Goal: Transaction & Acquisition: Book appointment/travel/reservation

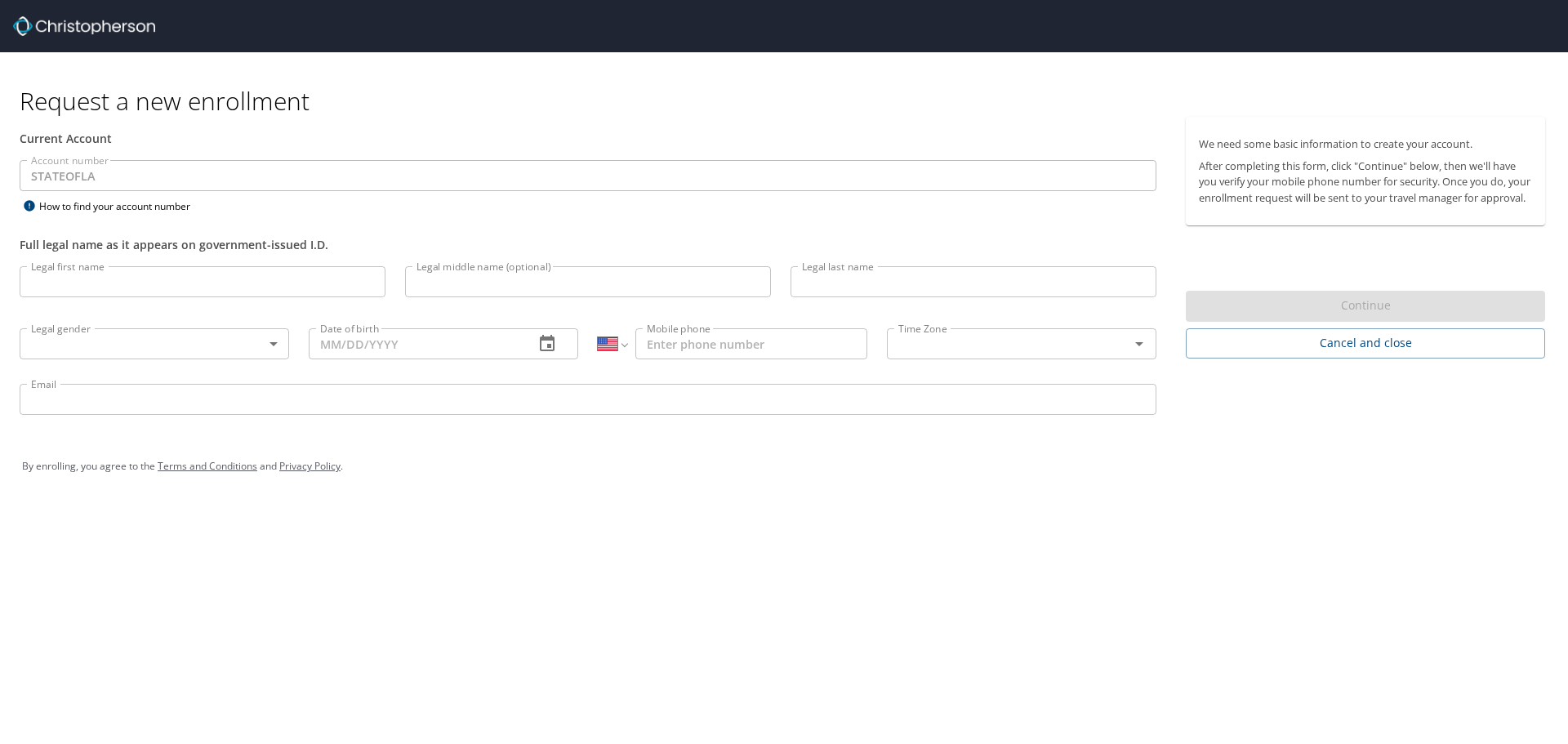
select select "US"
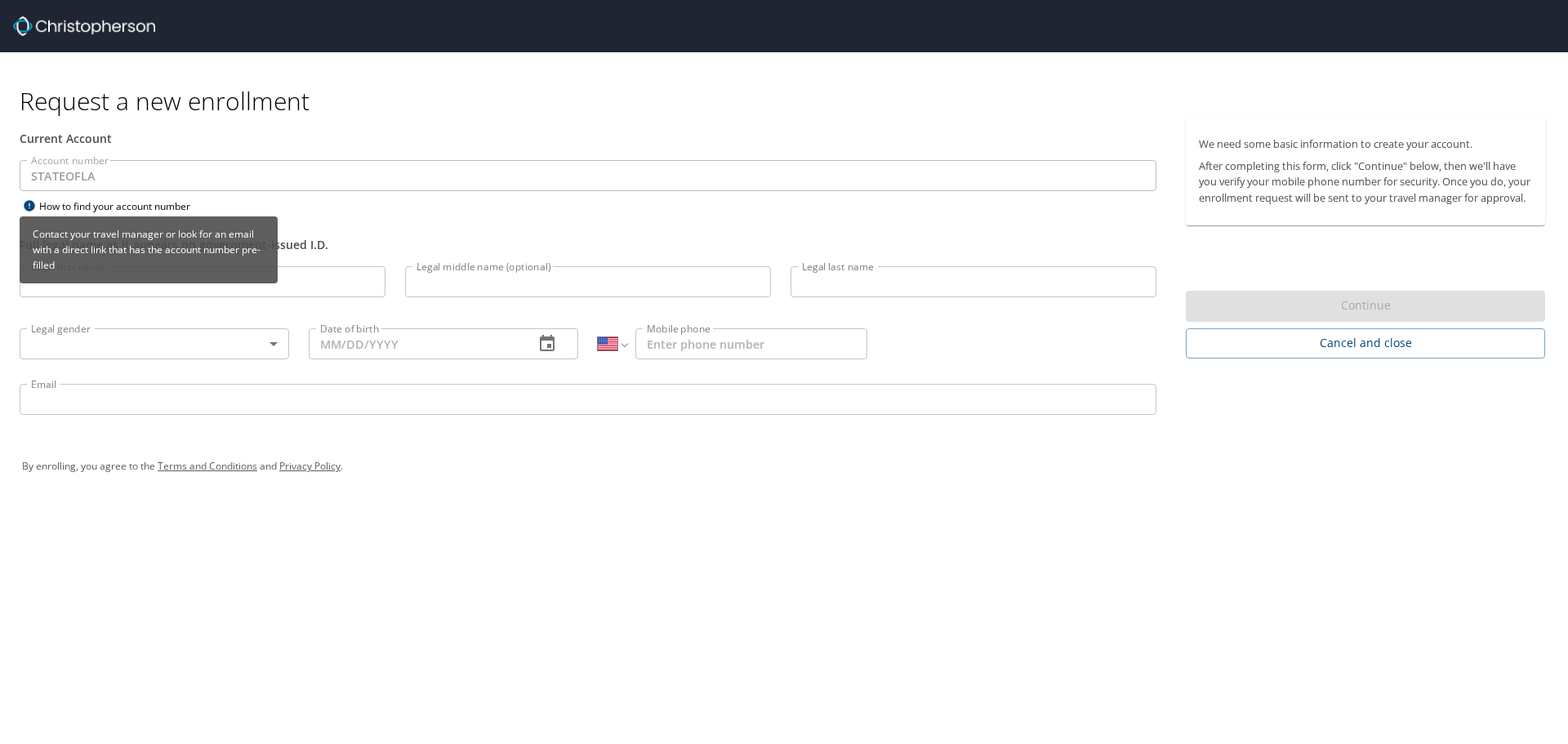
click at [71, 201] on div "How to find your account number" at bounding box center [121, 207] width 204 height 20
click at [33, 200] on icon at bounding box center [29, 206] width 19 height 13
click at [25, 201] on icon at bounding box center [29, 206] width 19 height 13
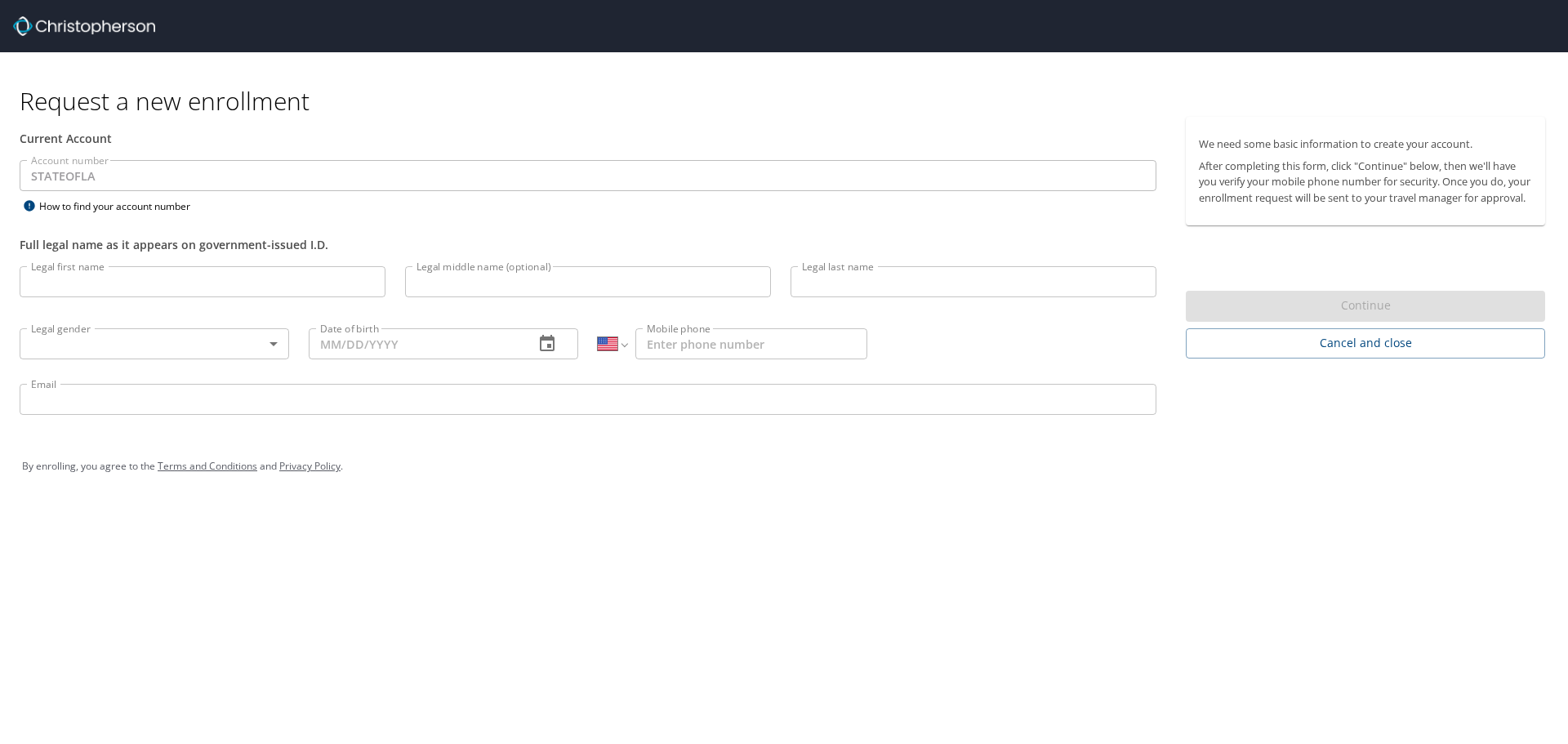
drag, startPoint x: 697, startPoint y: 645, endPoint x: 693, endPoint y: 637, distance: 8.9
click at [695, 639] on div "Request a new enrollment Current Account Account number STATEOFLA Account numbe…" at bounding box center [784, 372] width 1568 height 744
click at [132, 294] on input "Legal first name" at bounding box center [202, 282] width 366 height 32
type input "Margaret"
type input "Heine"
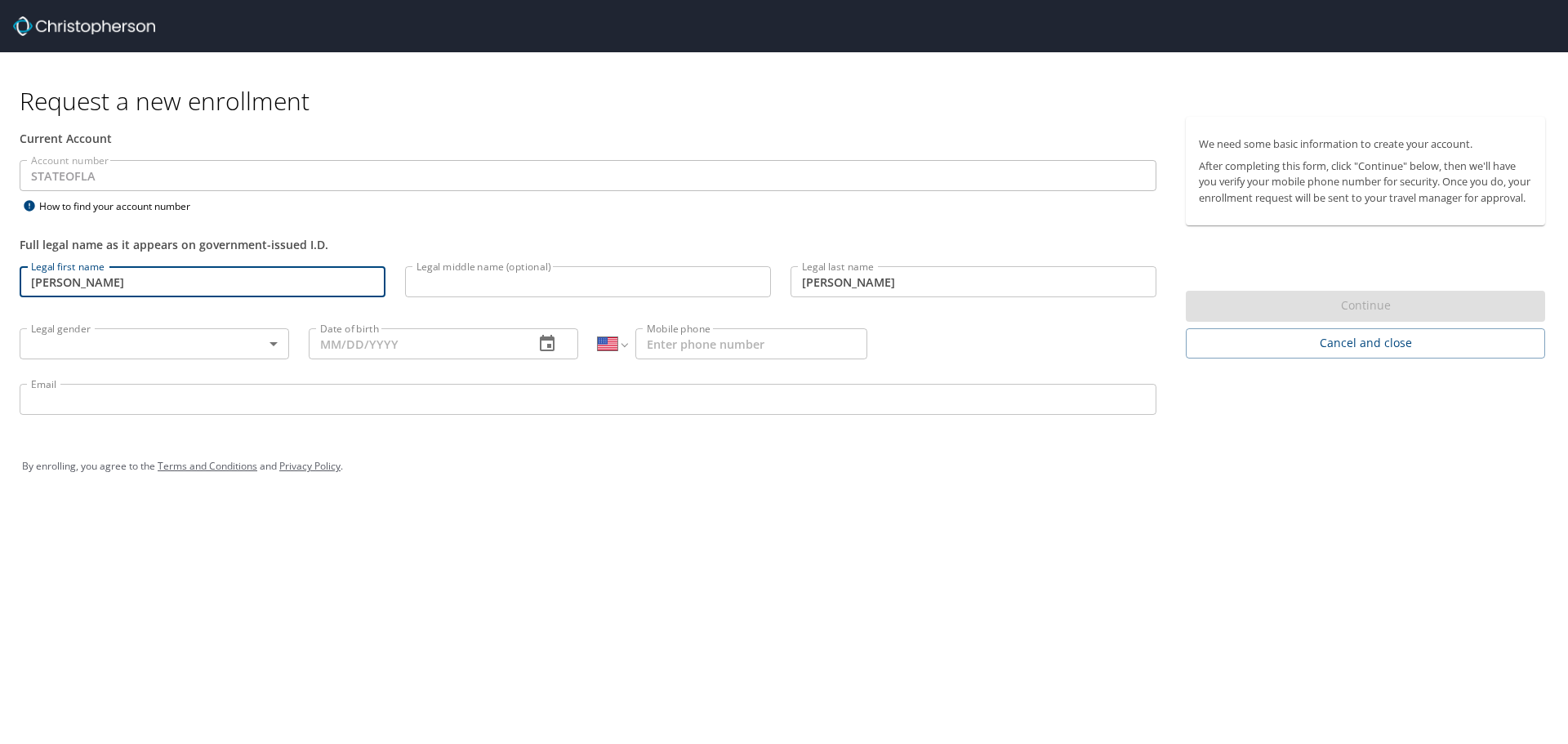
type input "1 (571) 274-7698"
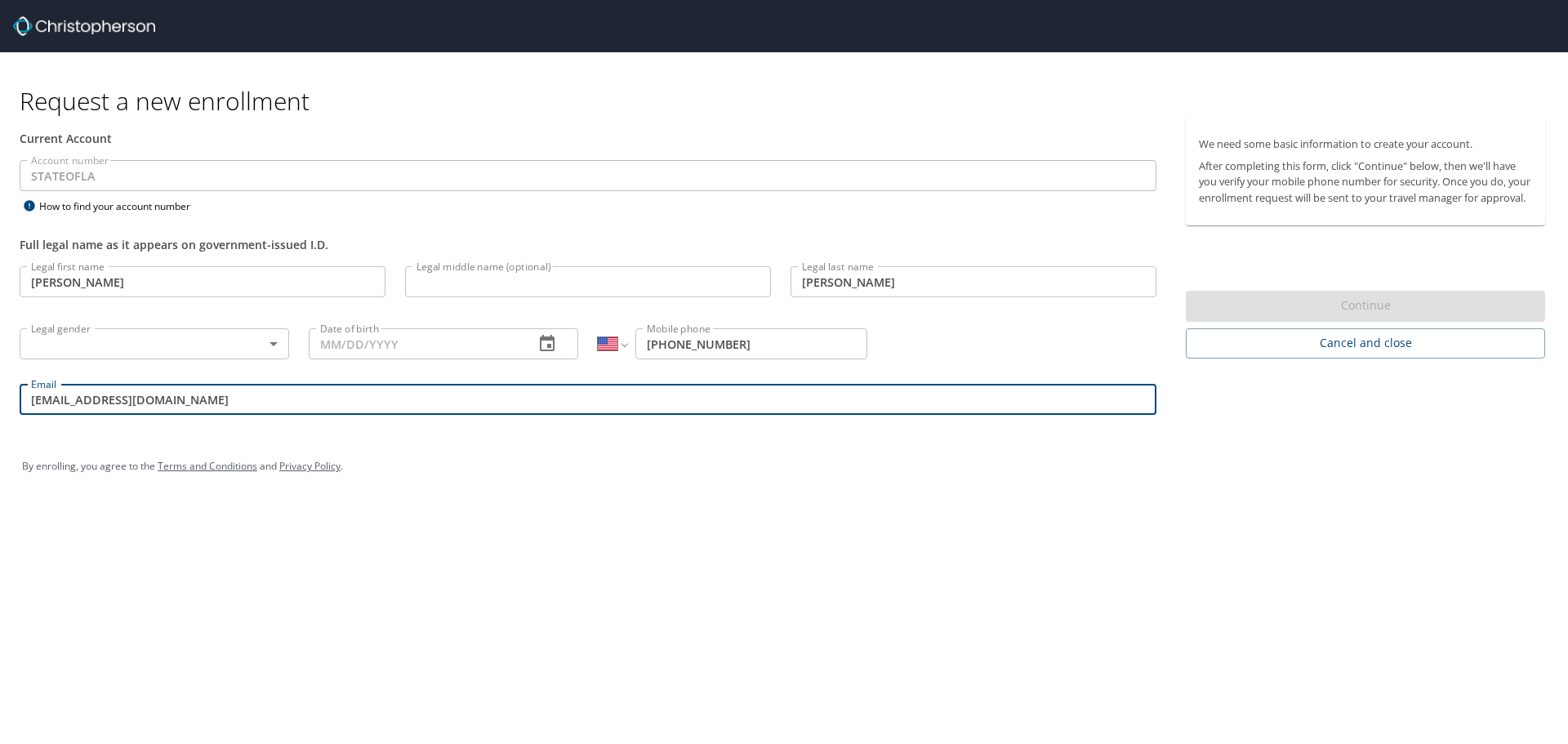
drag, startPoint x: 261, startPoint y: 401, endPoint x: -41, endPoint y: 410, distance: 302.1
click at [0, 410] on html "Request a new enrollment Current Account Account number STATEOFLA Account numbe…" at bounding box center [784, 372] width 1568 height 744
type input "mhein2@lsuhsc.edu"
click at [727, 556] on div "Request a new enrollment Current Account Account number STATEOFLA Account numbe…" at bounding box center [784, 372] width 1568 height 744
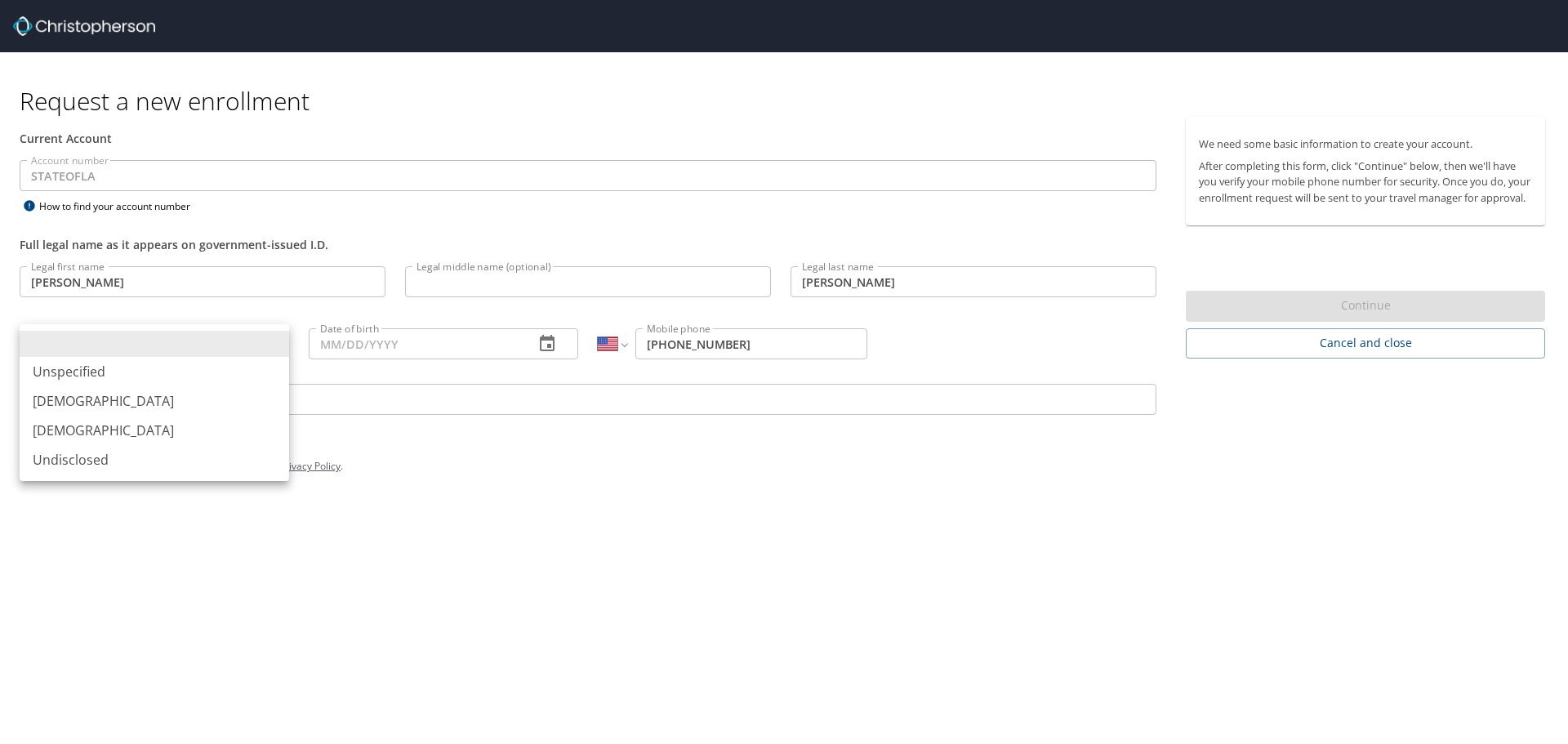
click at [115, 346] on body "Request a new enrollment Current Account Account number STATEOFLA Account numbe…" at bounding box center [784, 372] width 1568 height 744
click at [94, 431] on li "Female" at bounding box center [154, 431] width 270 height 30
type input "Female"
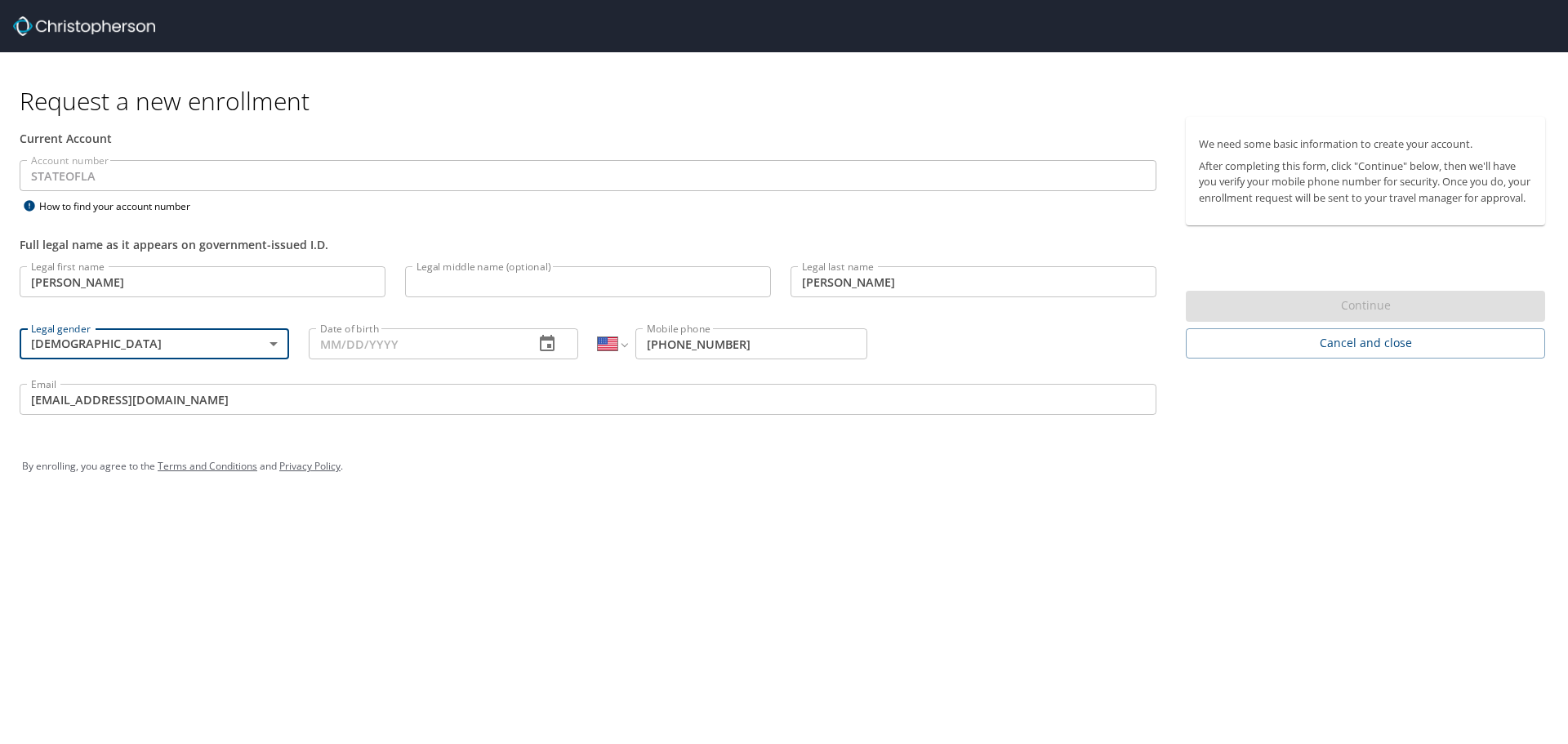
click at [350, 342] on input "Date of birth" at bounding box center [414, 344] width 212 height 32
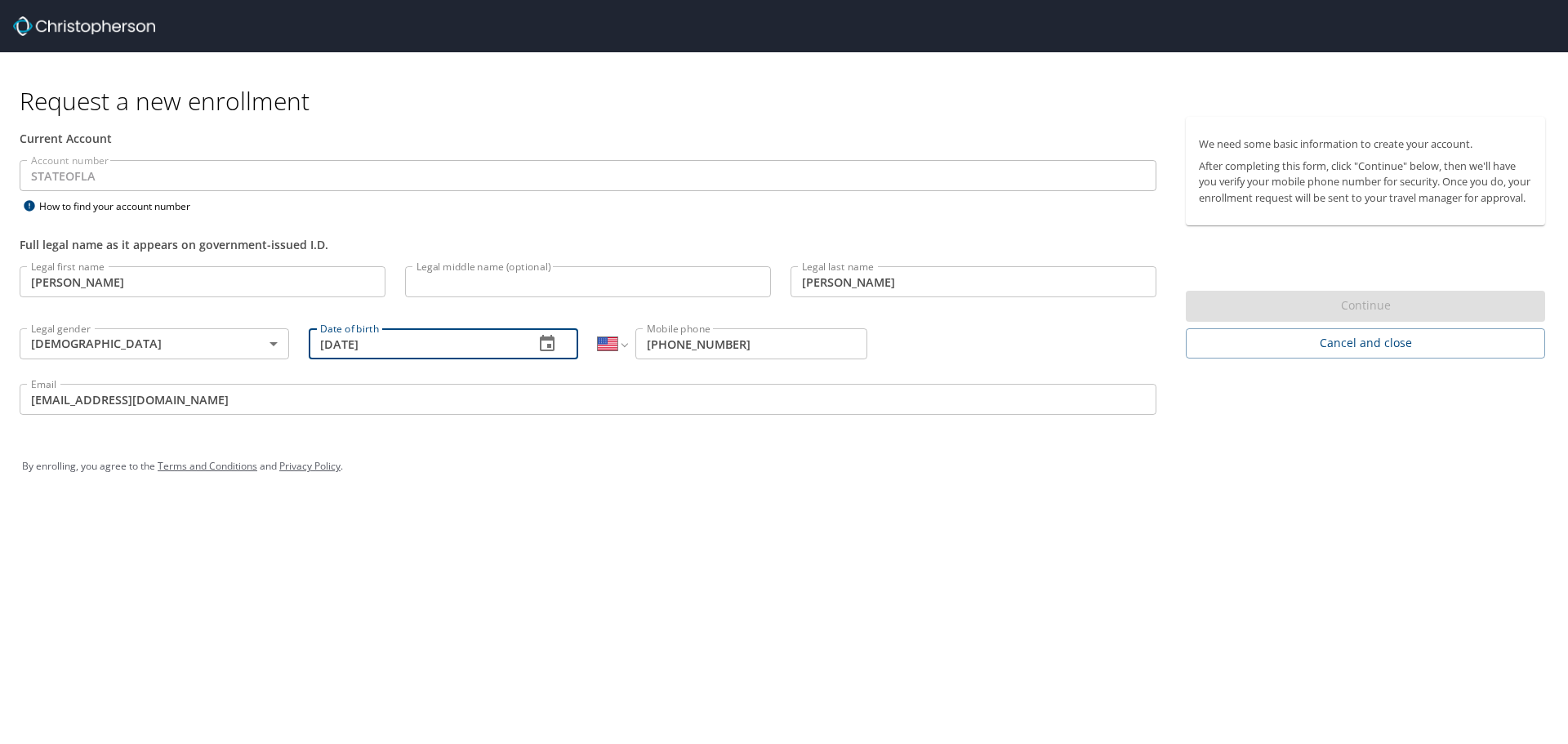
type input "06/02/1989"
click at [671, 640] on div "Request a new enrollment Current Account Account number STATEOFLA Account numbe…" at bounding box center [784, 372] width 1568 height 744
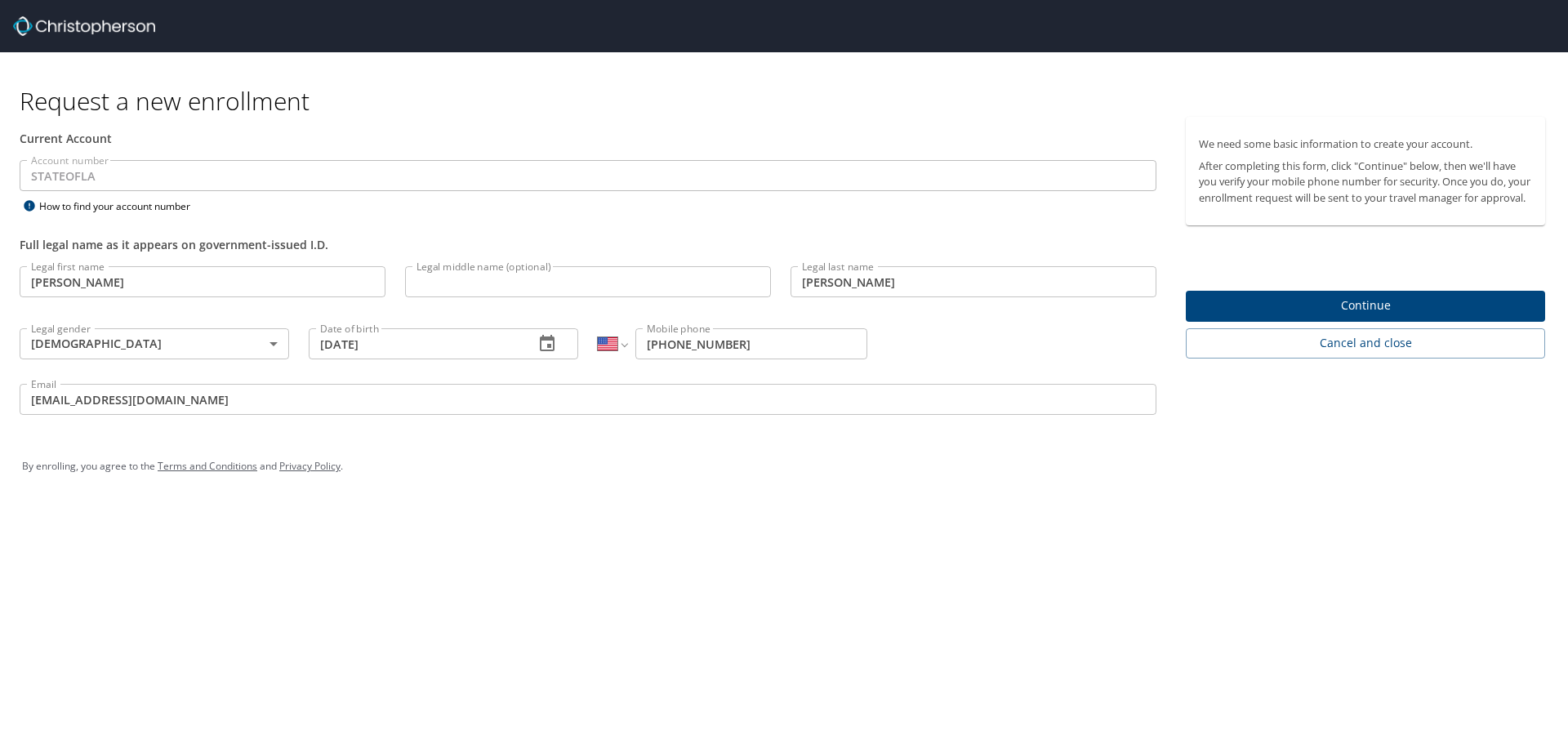
drag, startPoint x: 1130, startPoint y: 569, endPoint x: 1009, endPoint y: 447, distance: 171.8
click at [1130, 572] on div "Request a new enrollment Current Account Account number STATEOFLA Account numbe…" at bounding box center [784, 372] width 1568 height 744
click at [94, 24] on img at bounding box center [83, 26] width 142 height 19
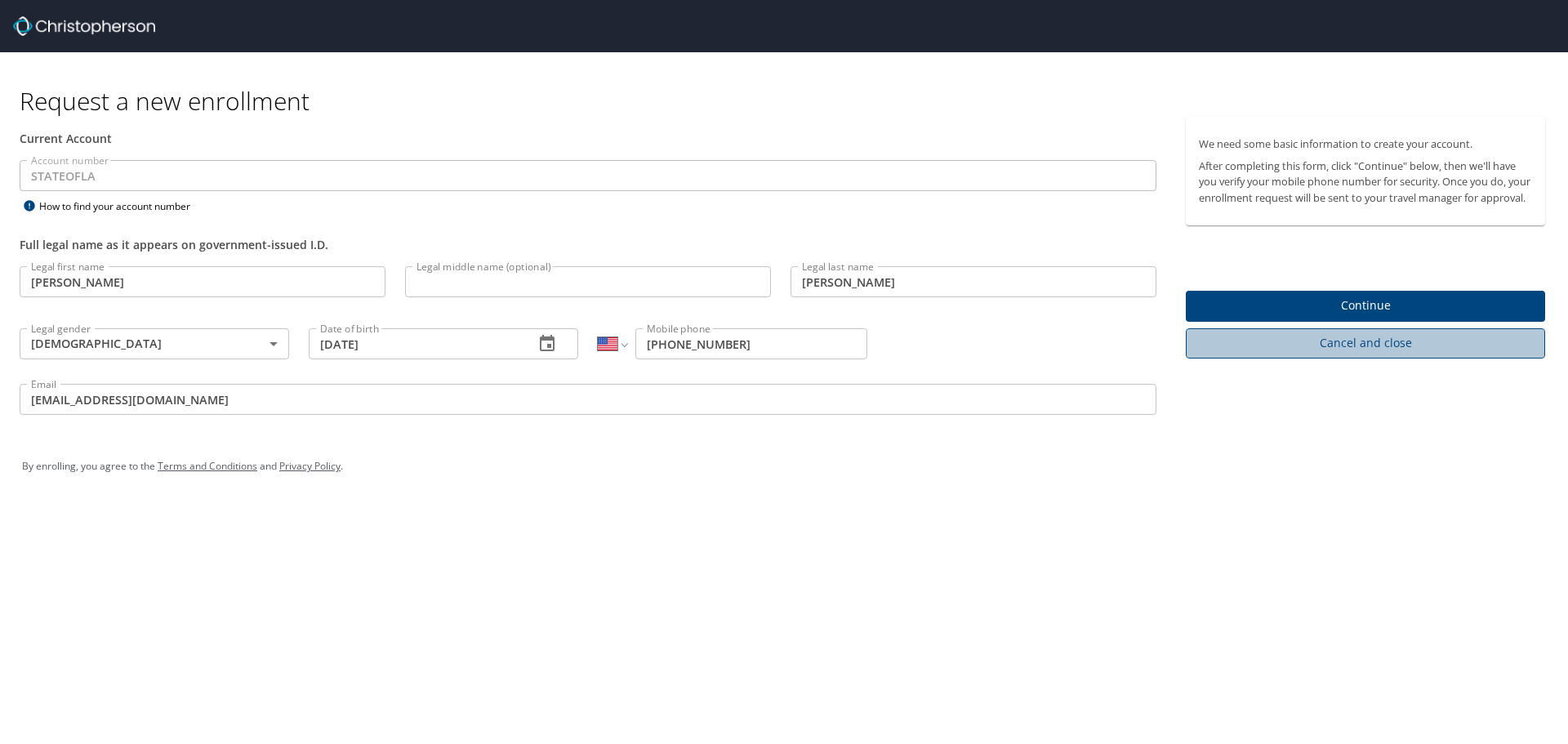
click at [1430, 354] on span "Cancel and close" at bounding box center [1365, 344] width 333 height 20
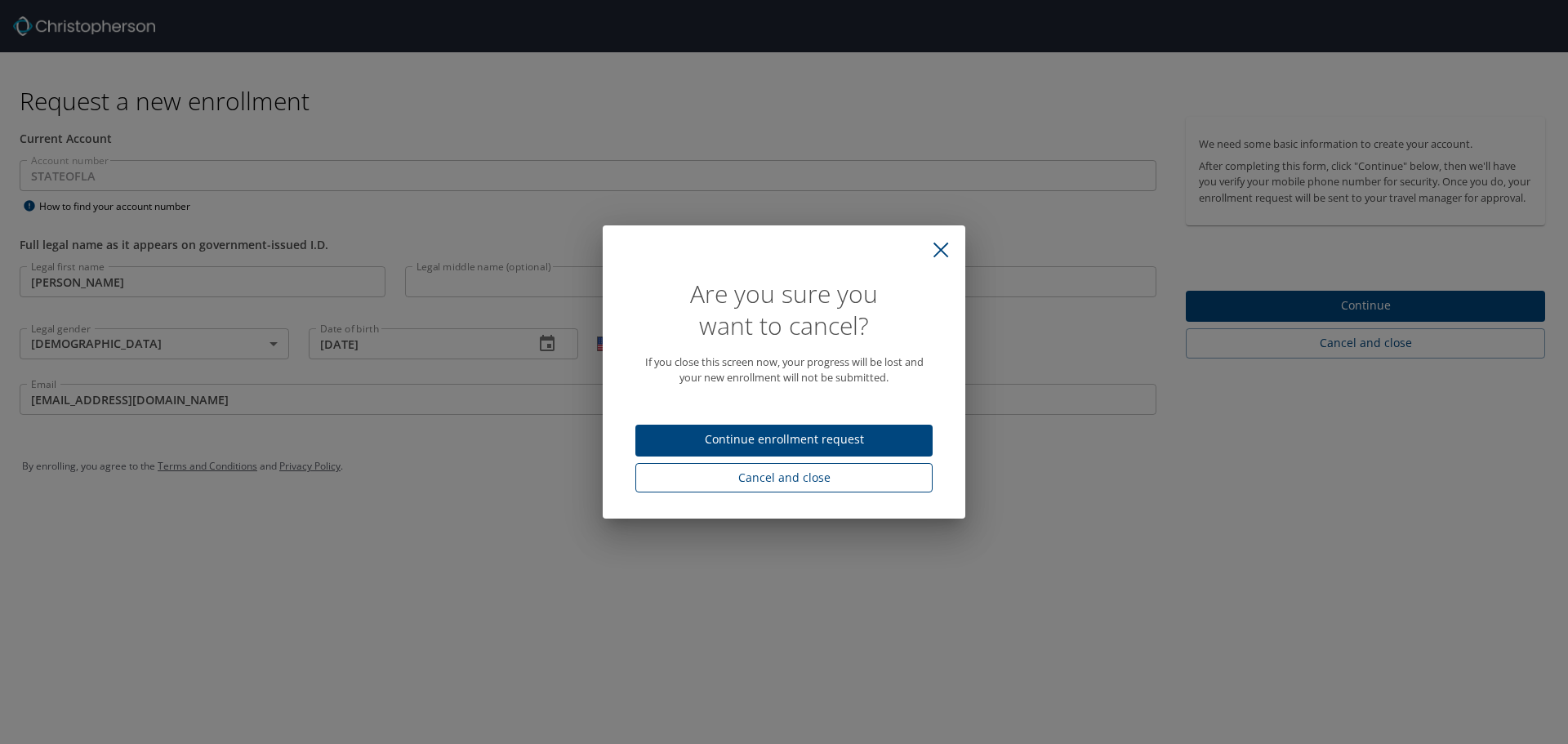
click at [810, 480] on span "Cancel and close" at bounding box center [784, 478] width 271 height 20
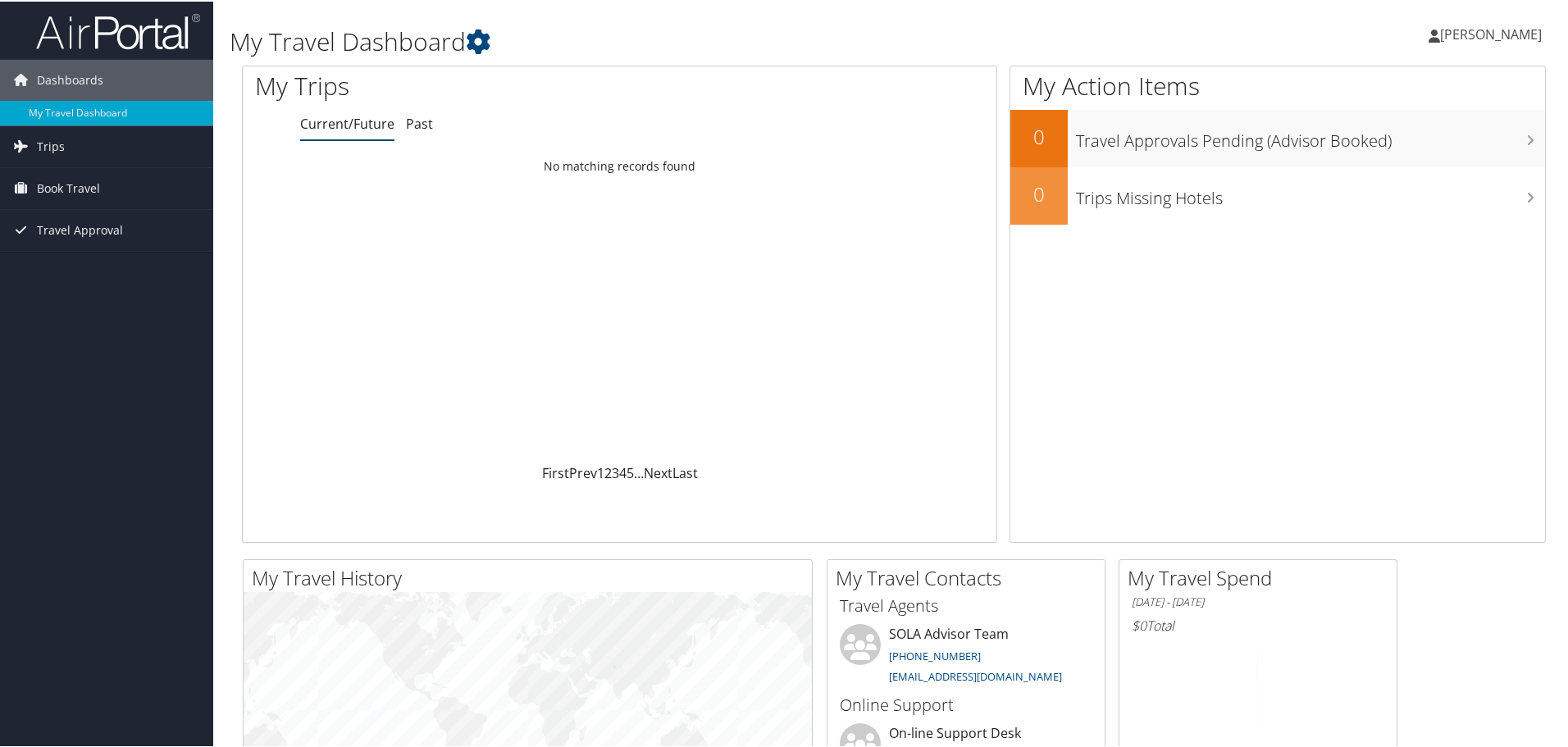
click at [1483, 33] on span "[PERSON_NAME]" at bounding box center [1490, 33] width 101 height 18
click at [1442, 154] on link "View Travel Profile" at bounding box center [1446, 146] width 183 height 28
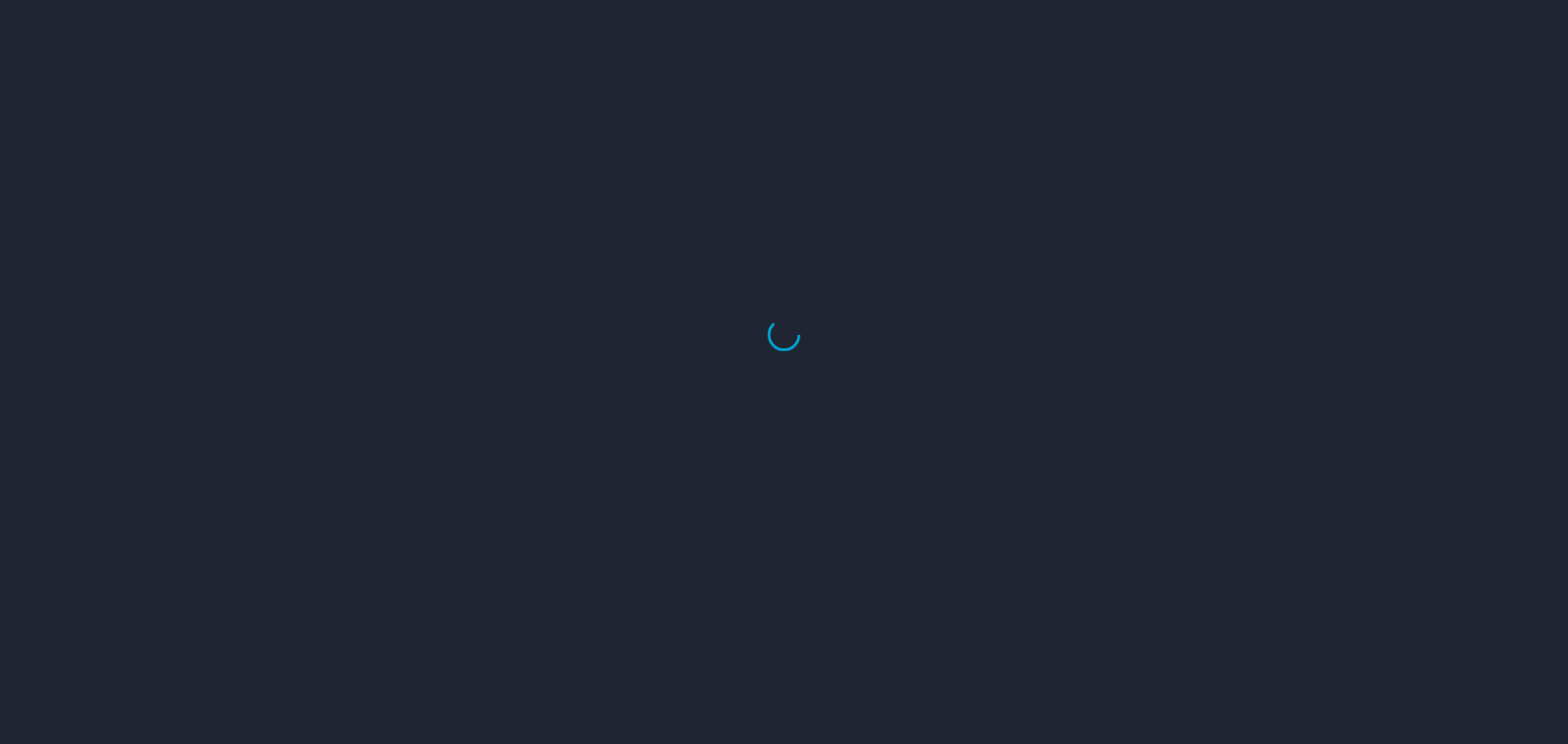
select select "US"
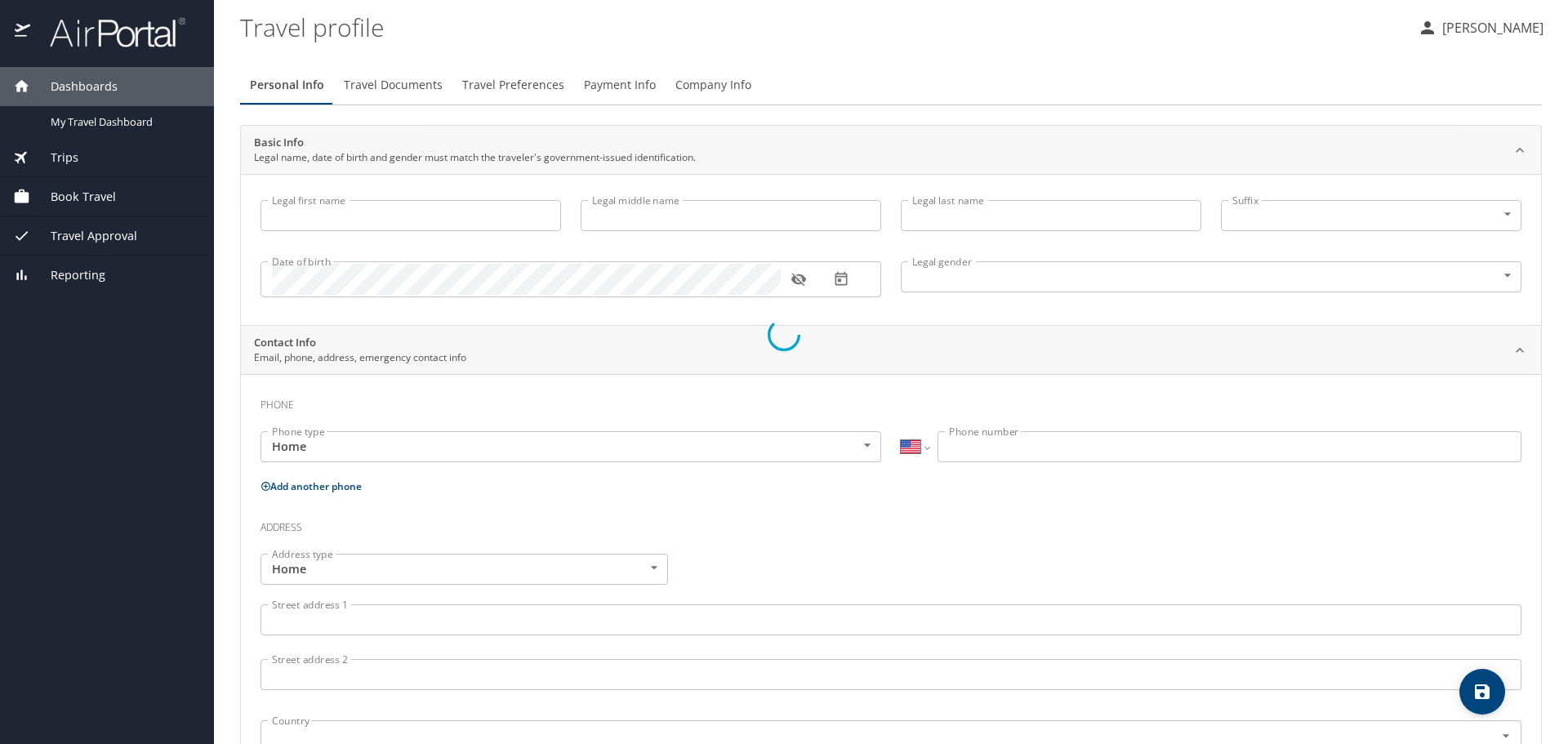
type input "[PERSON_NAME]"
type input "Female"
select select "US"
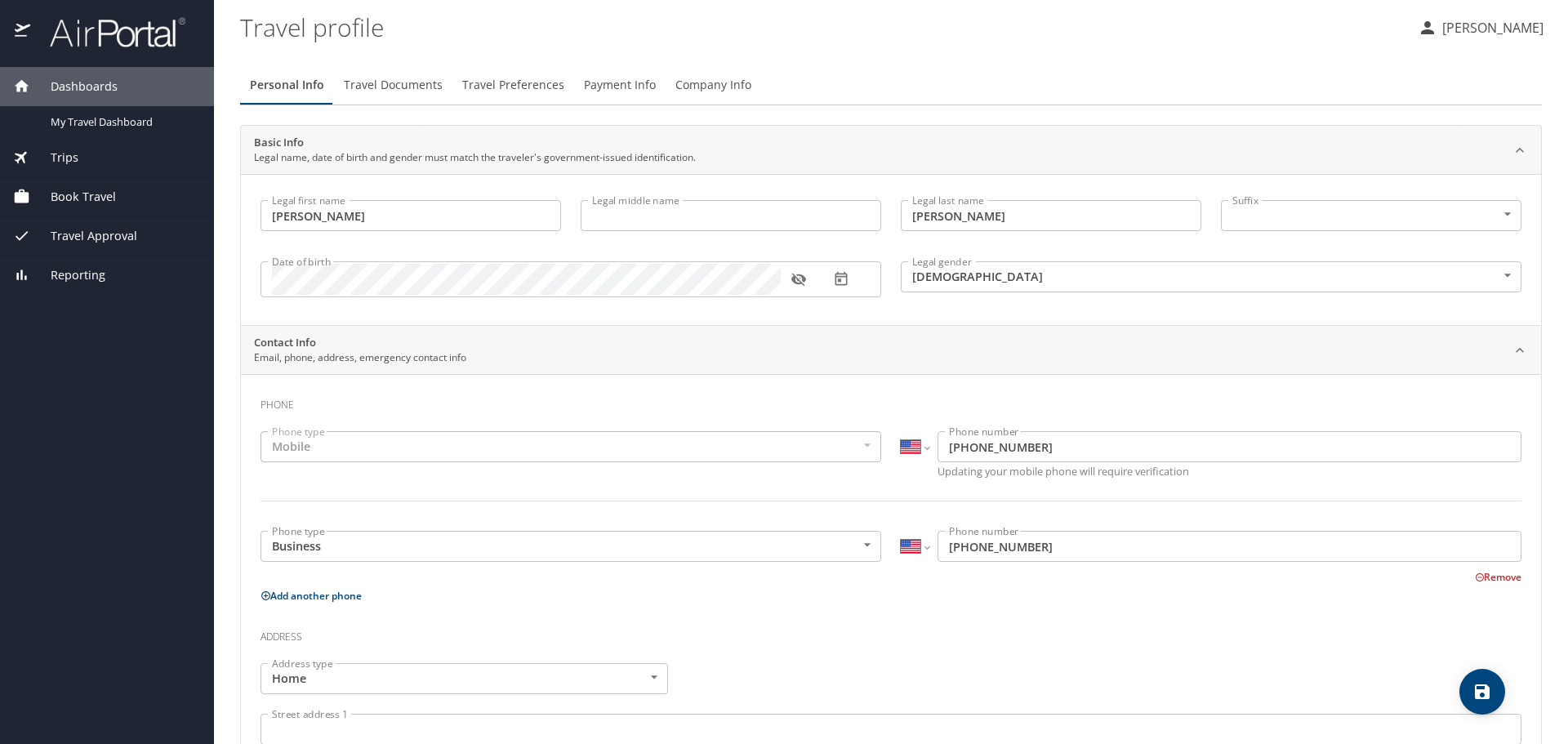
click at [132, 32] on img at bounding box center [108, 32] width 154 height 32
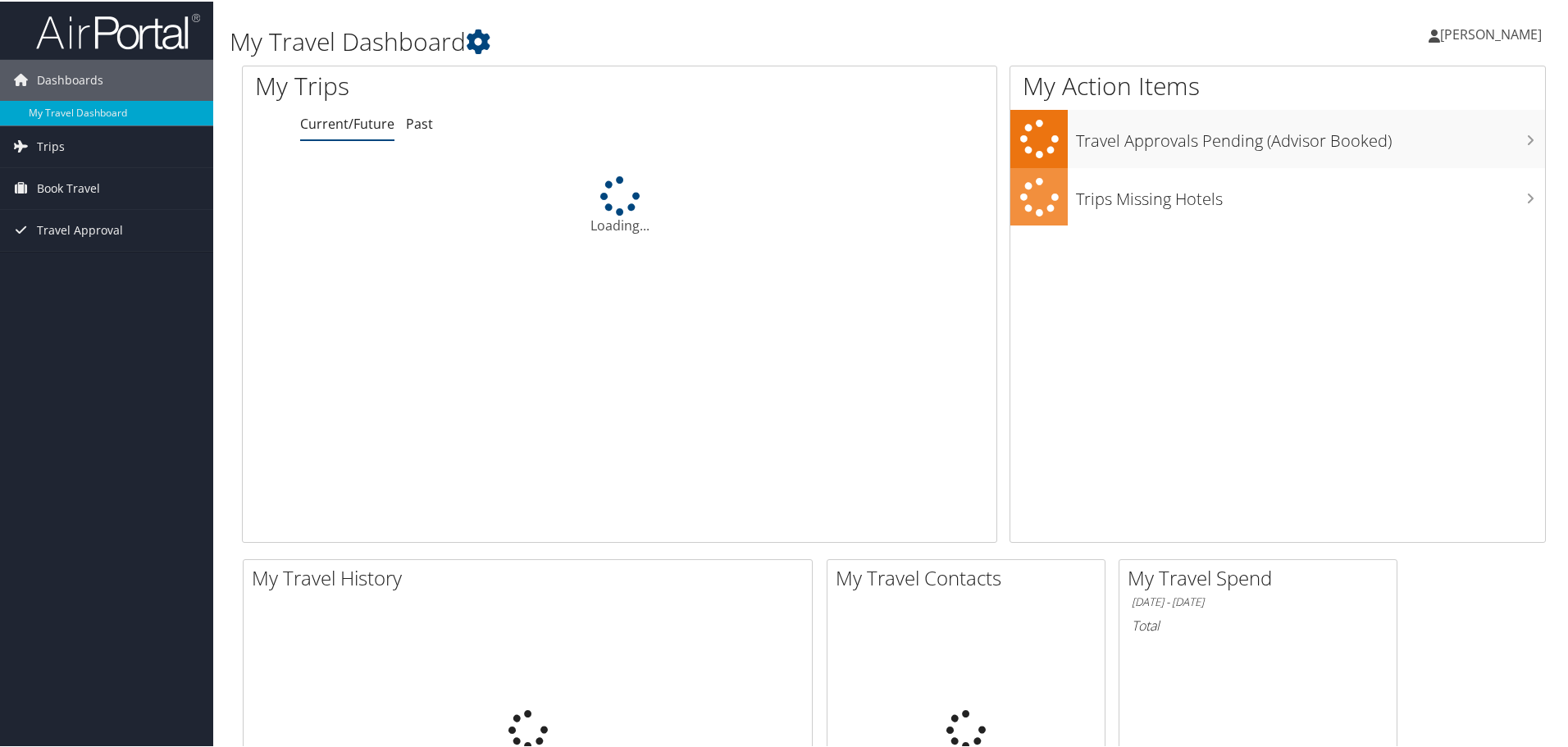
click at [1476, 38] on span "[PERSON_NAME]" at bounding box center [1490, 33] width 101 height 18
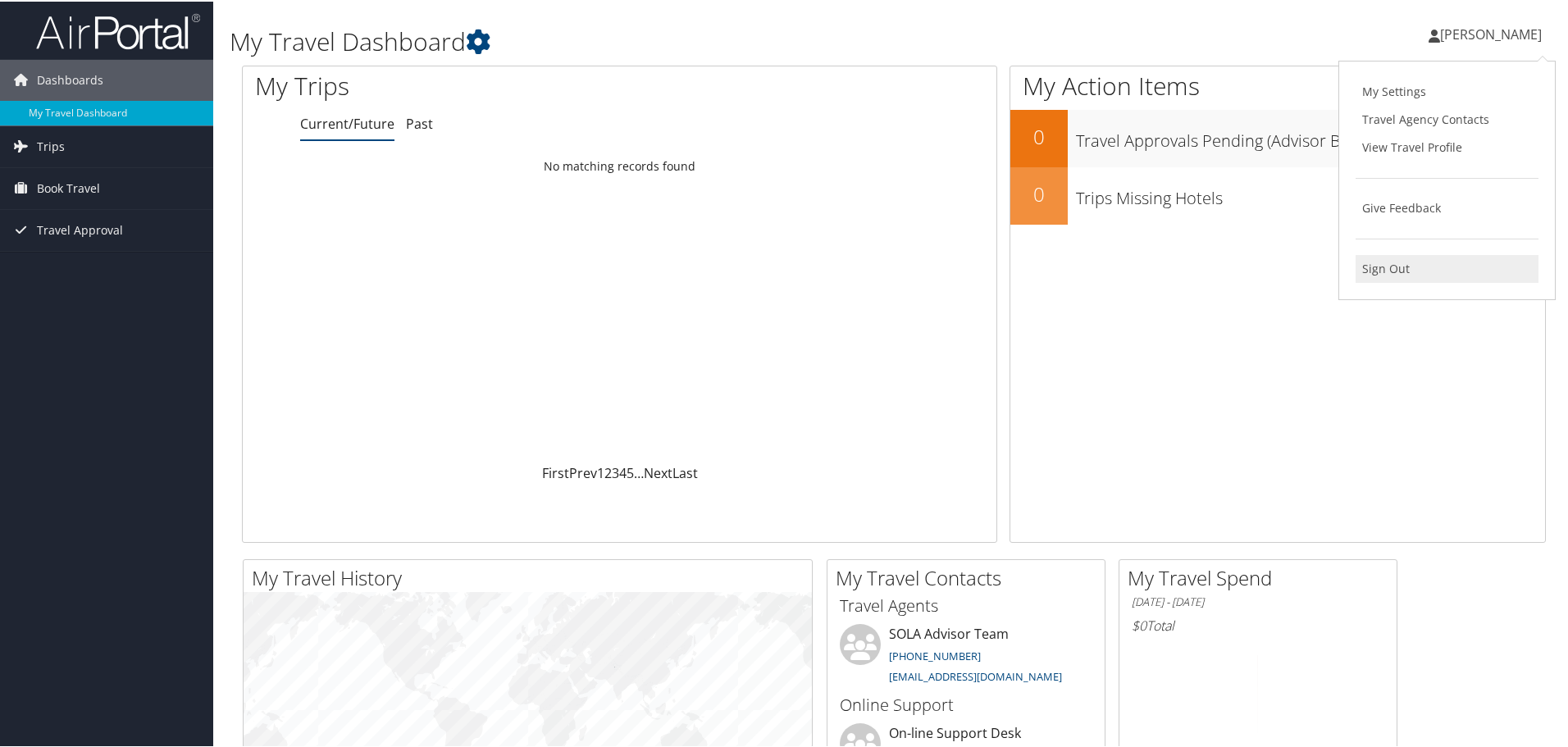
click at [1382, 271] on link "Sign Out" at bounding box center [1446, 267] width 183 height 28
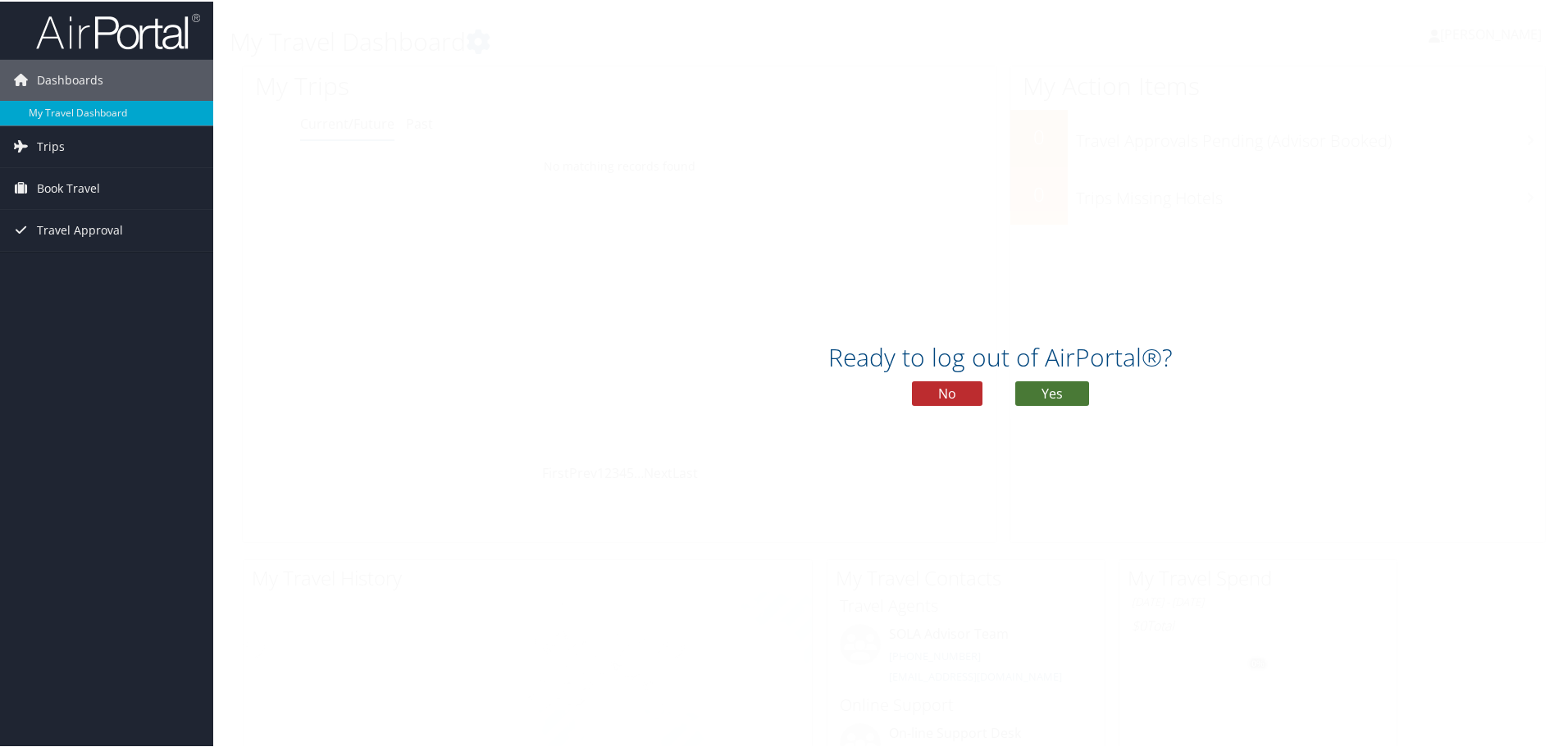
click at [1048, 399] on button "Yes" at bounding box center [1051, 392] width 73 height 24
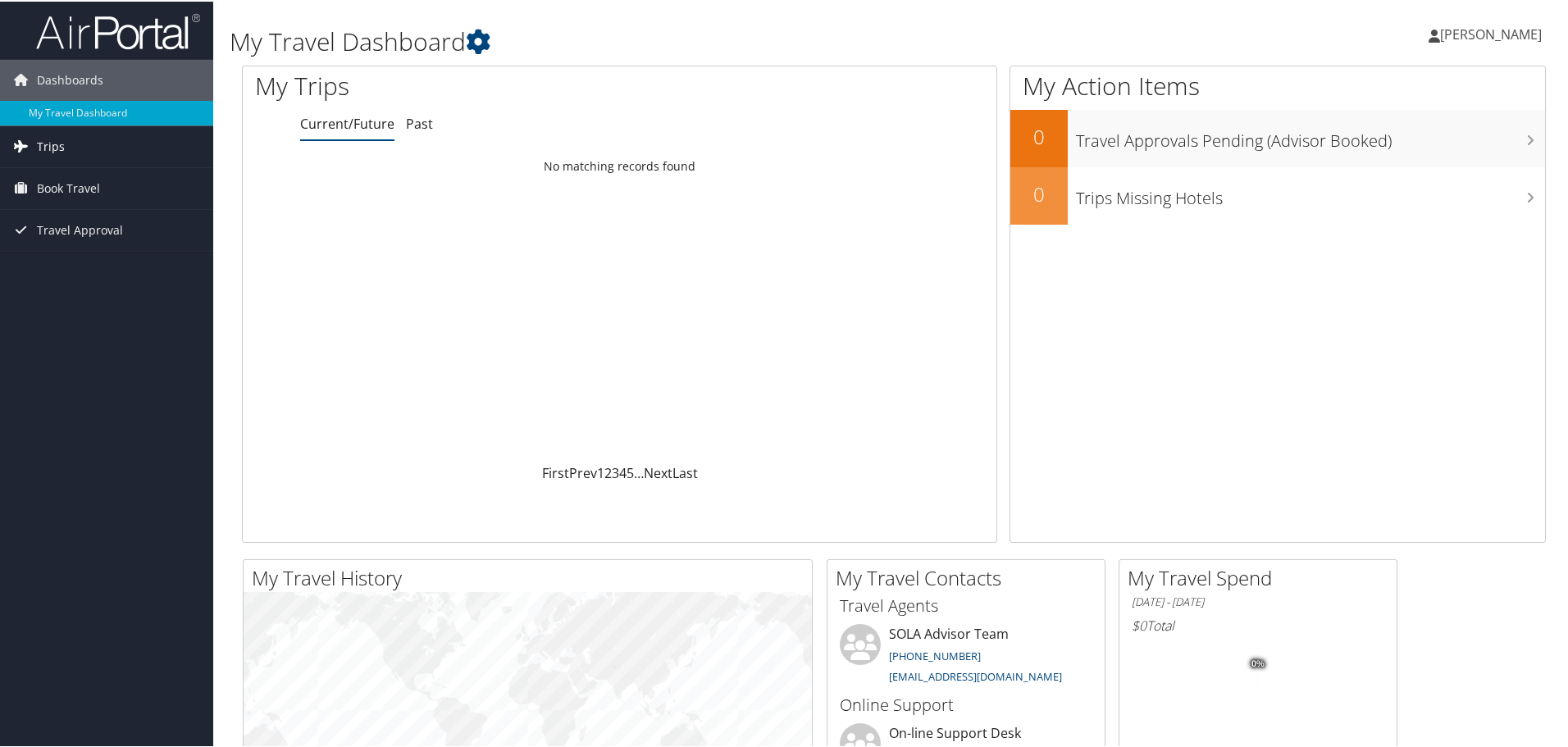
click at [54, 141] on span "Trips" at bounding box center [51, 145] width 28 height 41
click at [38, 263] on span "Book Travel" at bounding box center [69, 260] width 63 height 41
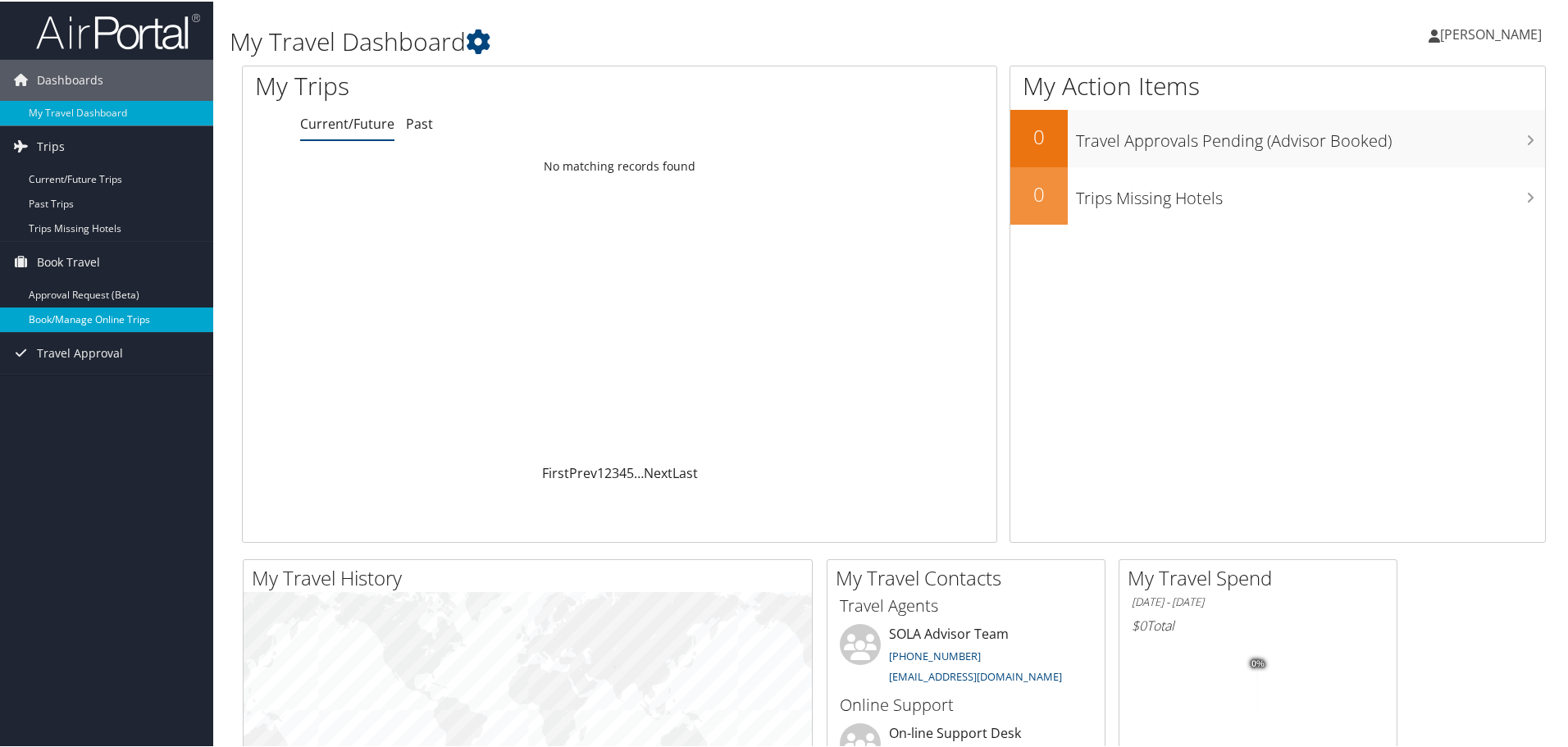
click at [51, 319] on link "Book/Manage Online Trips" at bounding box center [106, 318] width 213 height 24
